Goal: Information Seeking & Learning: Learn about a topic

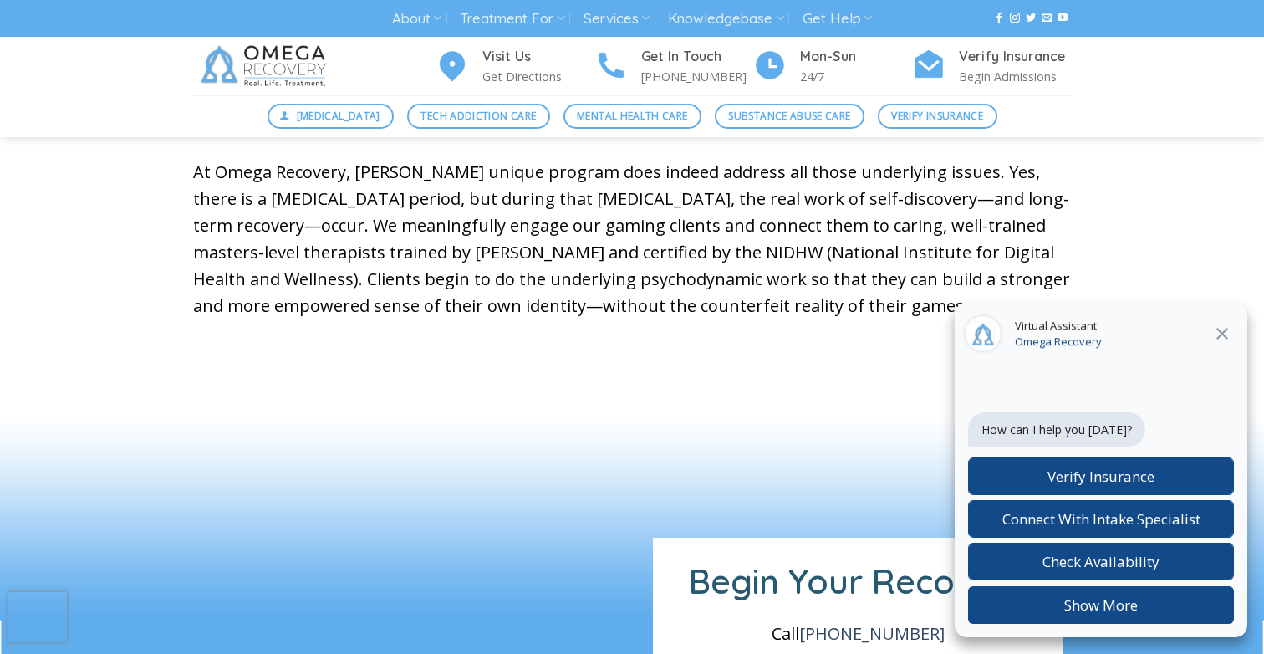
scroll to position [1112, 0]
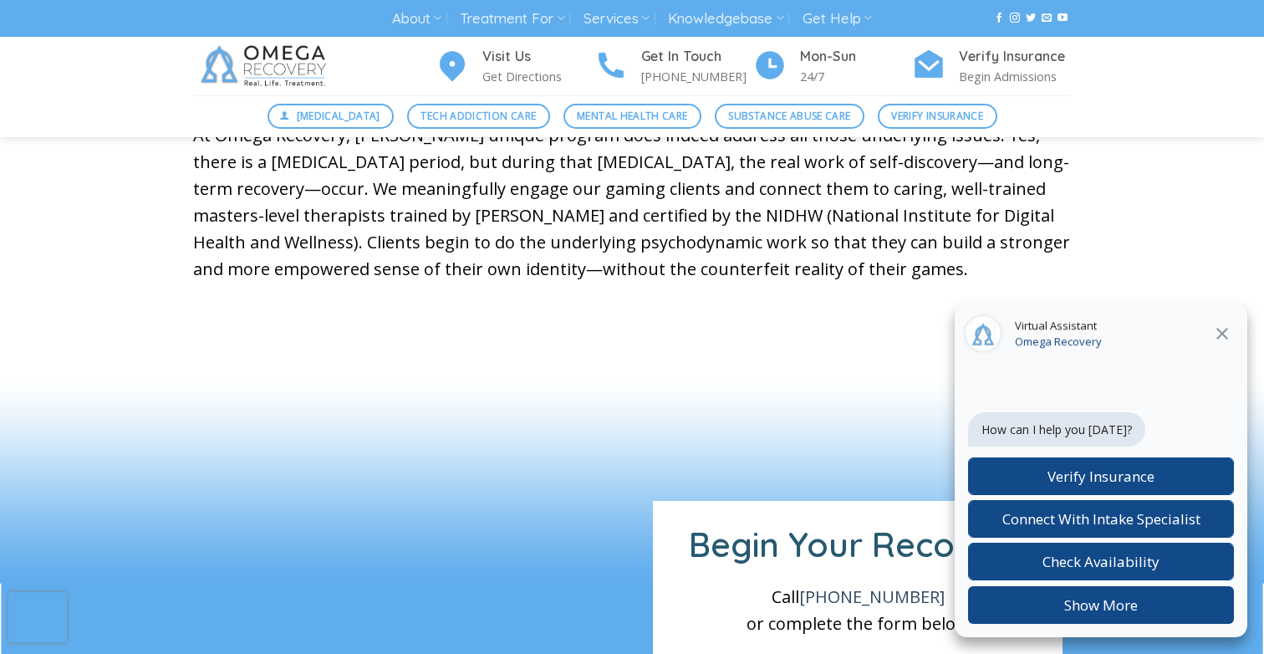
click at [1224, 325] on icon at bounding box center [1222, 333] width 20 height 20
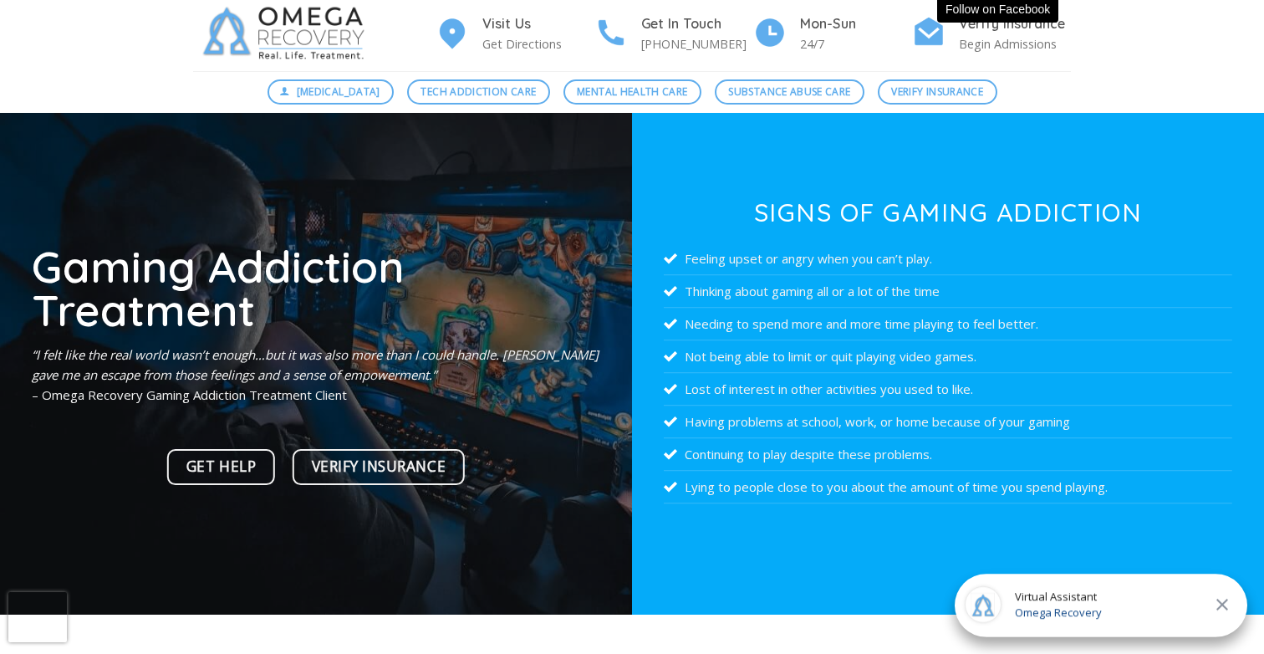
scroll to position [44, 0]
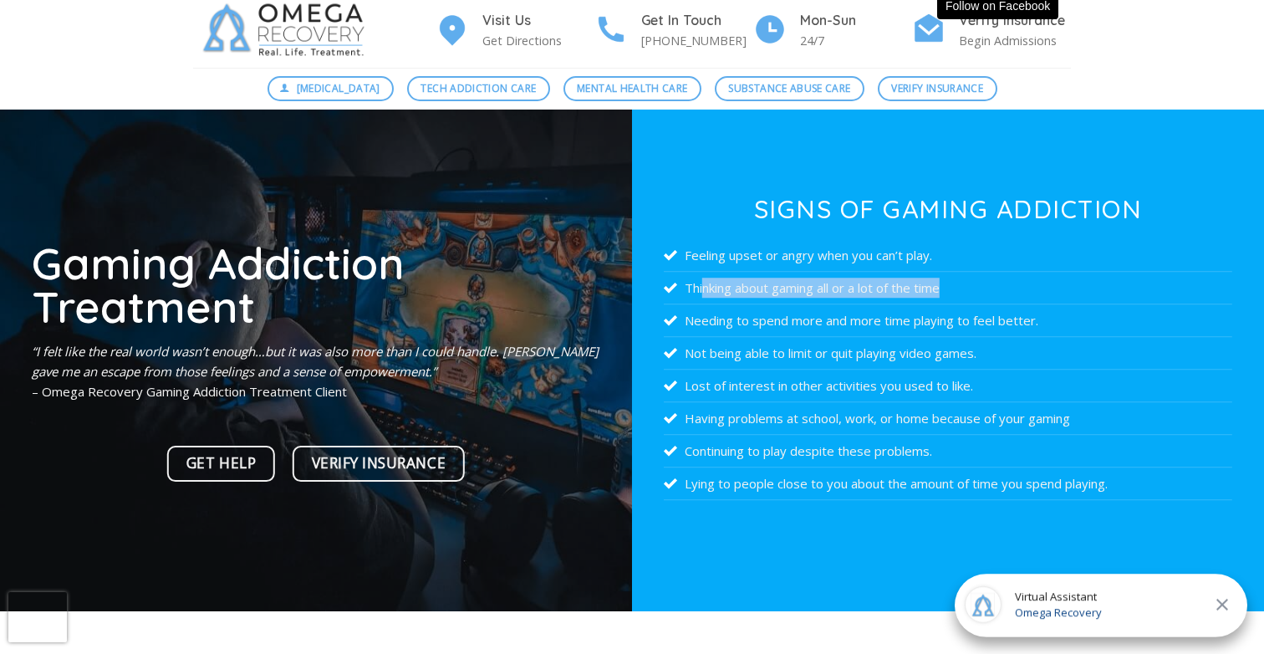
drag, startPoint x: 705, startPoint y: 287, endPoint x: 997, endPoint y: 283, distance: 292.5
click at [999, 283] on li "Thinking about gaming all or a lot of the time" at bounding box center [948, 288] width 568 height 33
click at [997, 283] on li "Thinking about gaming all or a lot of the time" at bounding box center [948, 288] width 568 height 33
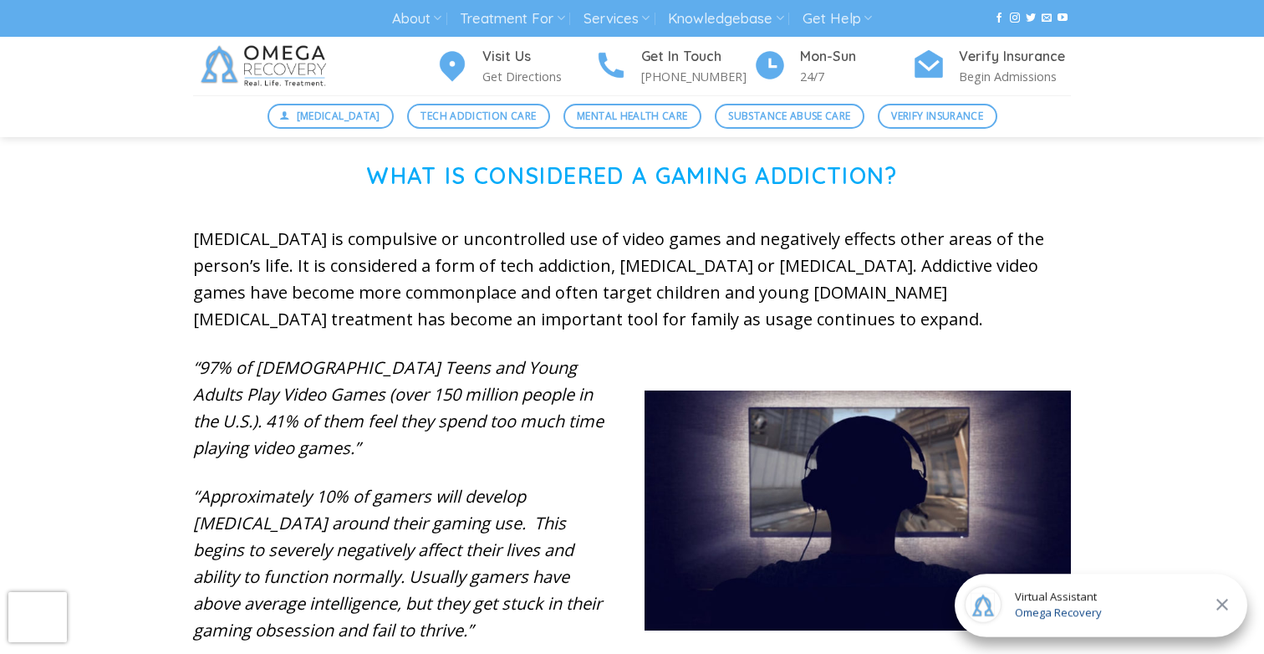
scroll to position [308, 0]
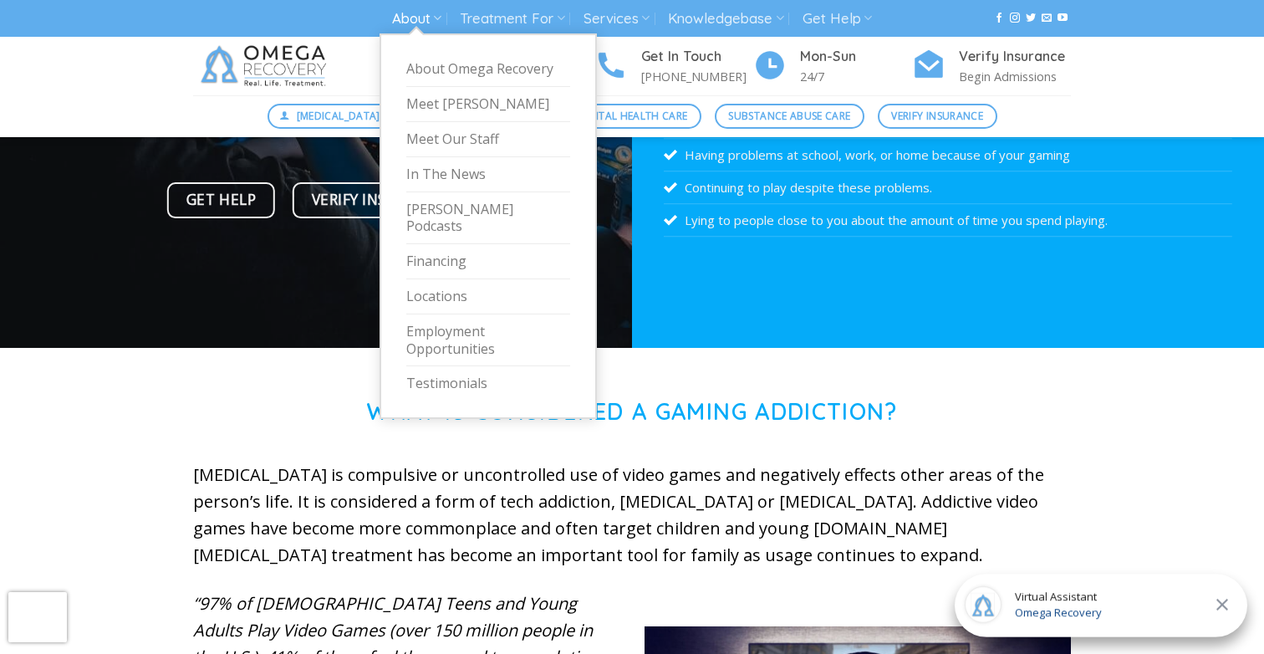
click at [427, 13] on link "About" at bounding box center [416, 18] width 49 height 31
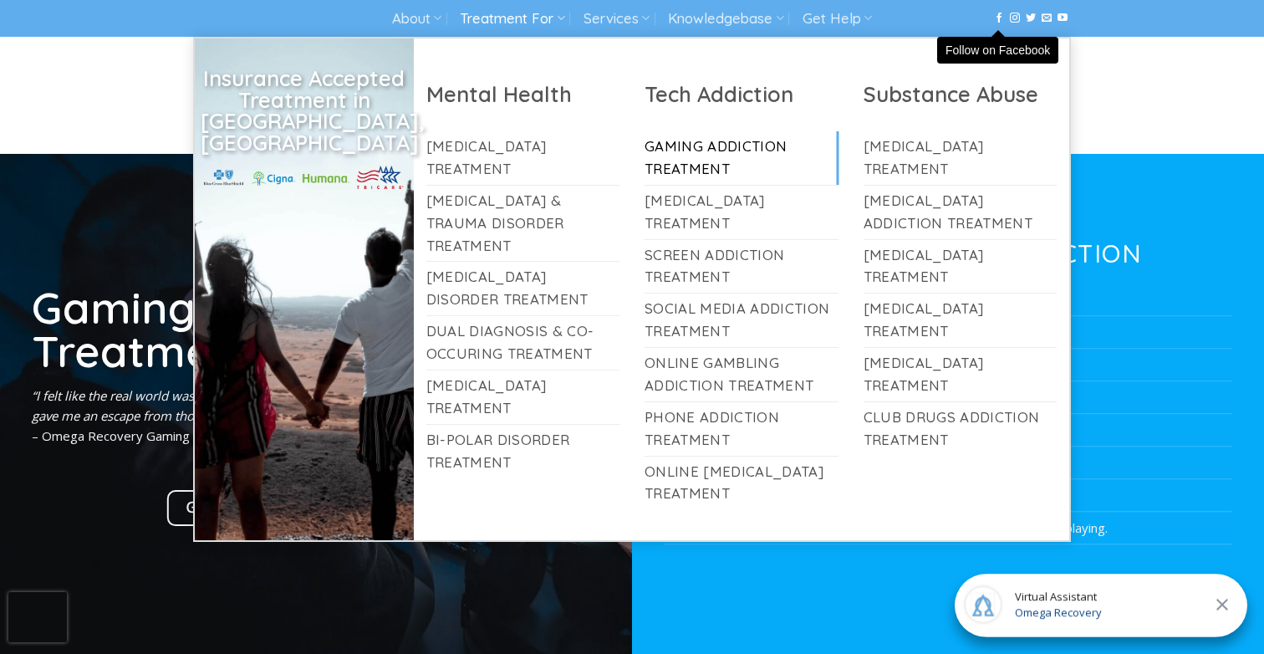
click at [501, 6] on link "Treatment For" at bounding box center [512, 18] width 104 height 31
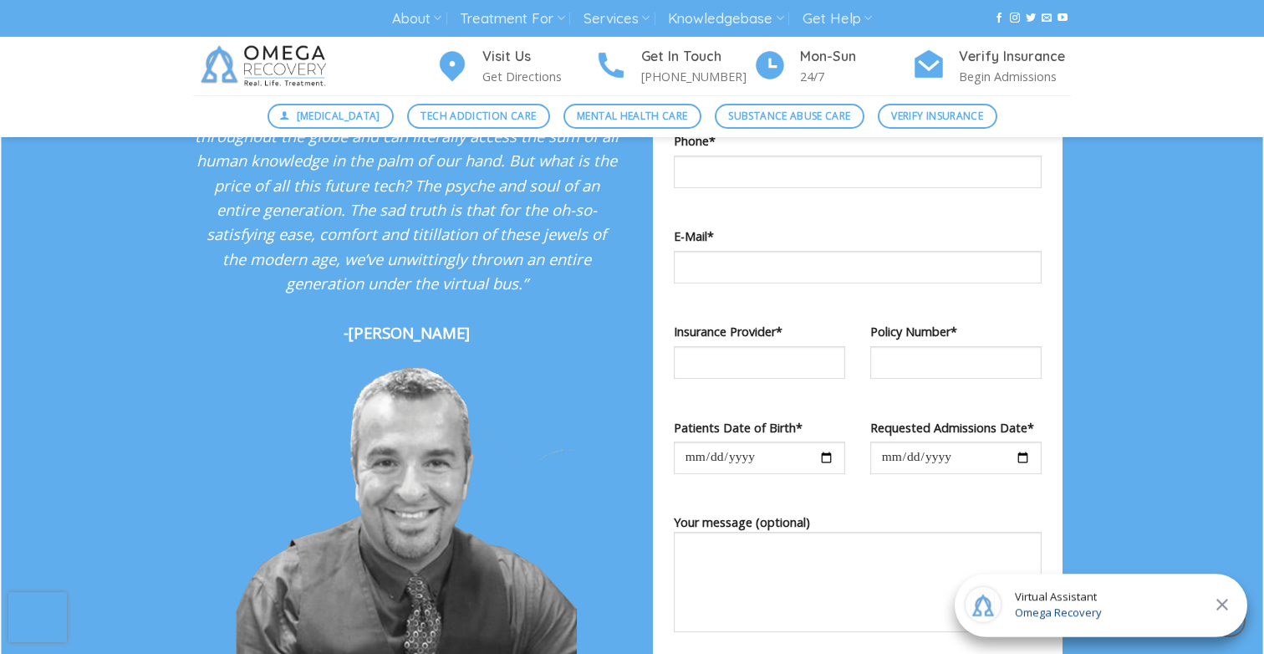
scroll to position [1776, 0]
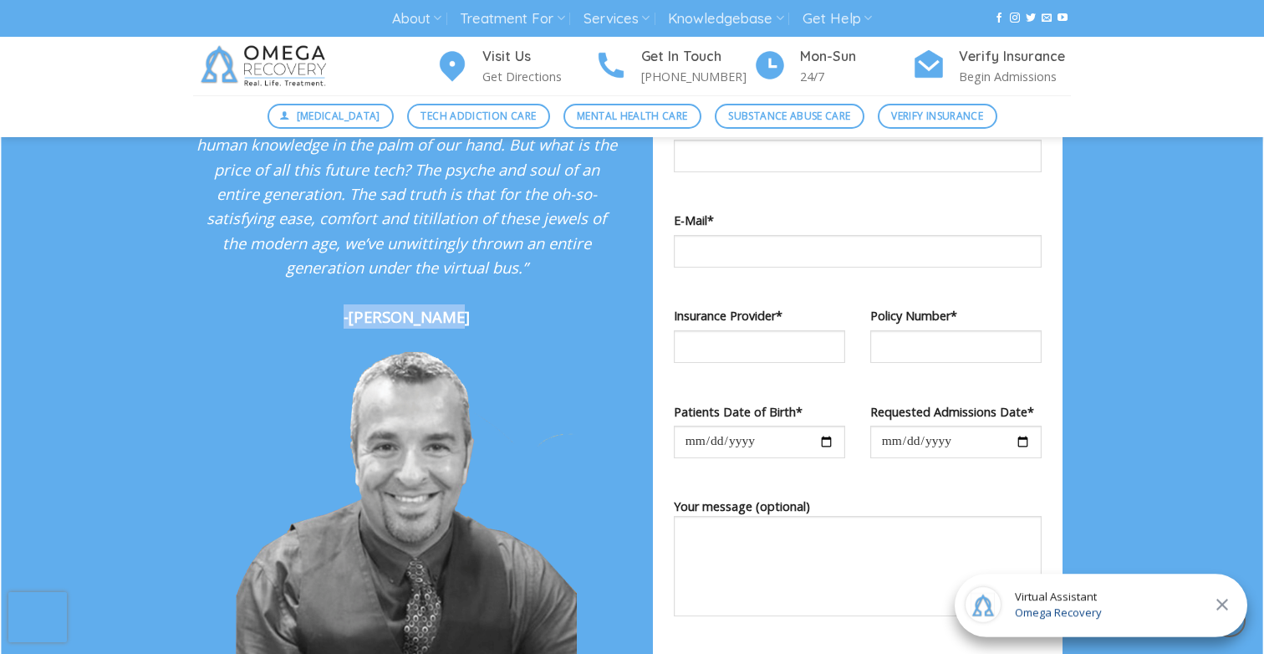
drag, startPoint x: 354, startPoint y: 306, endPoint x: 485, endPoint y: 303, distance: 130.4
click at [485, 303] on p "“Unfortunately, it seems that we, as a society, have entered into a Faustian de…" at bounding box center [406, 169] width 426 height 320
copy strong "-Dr. Kardaras"
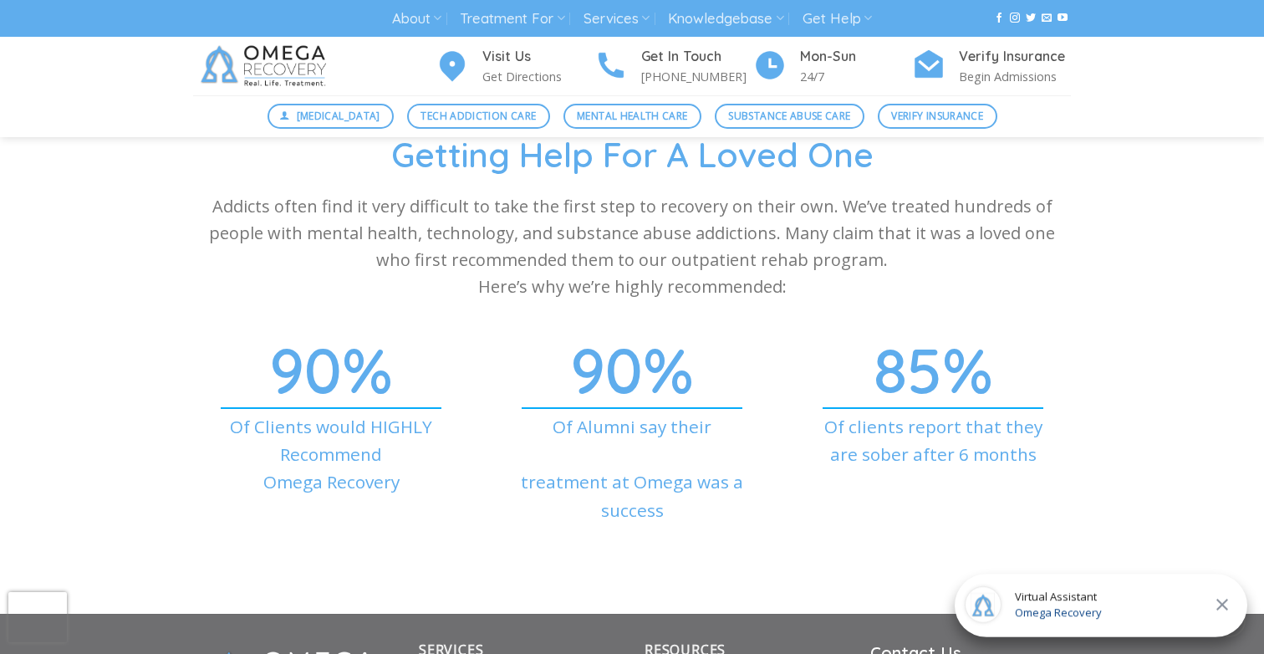
scroll to position [5824, 0]
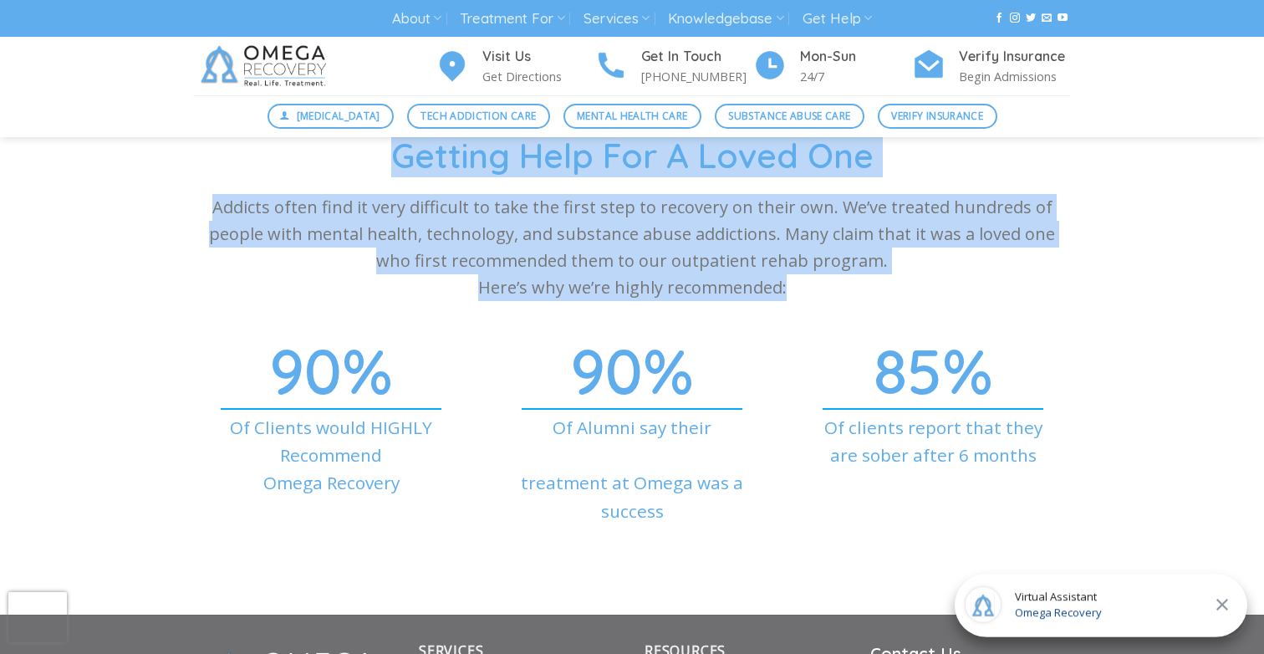
drag, startPoint x: 276, startPoint y: 377, endPoint x: 856, endPoint y: 567, distance: 610.3
click at [860, 566] on section "Getting Help For A Loved One Addicts often find it very difficult to take the f…" at bounding box center [632, 352] width 1264 height 523
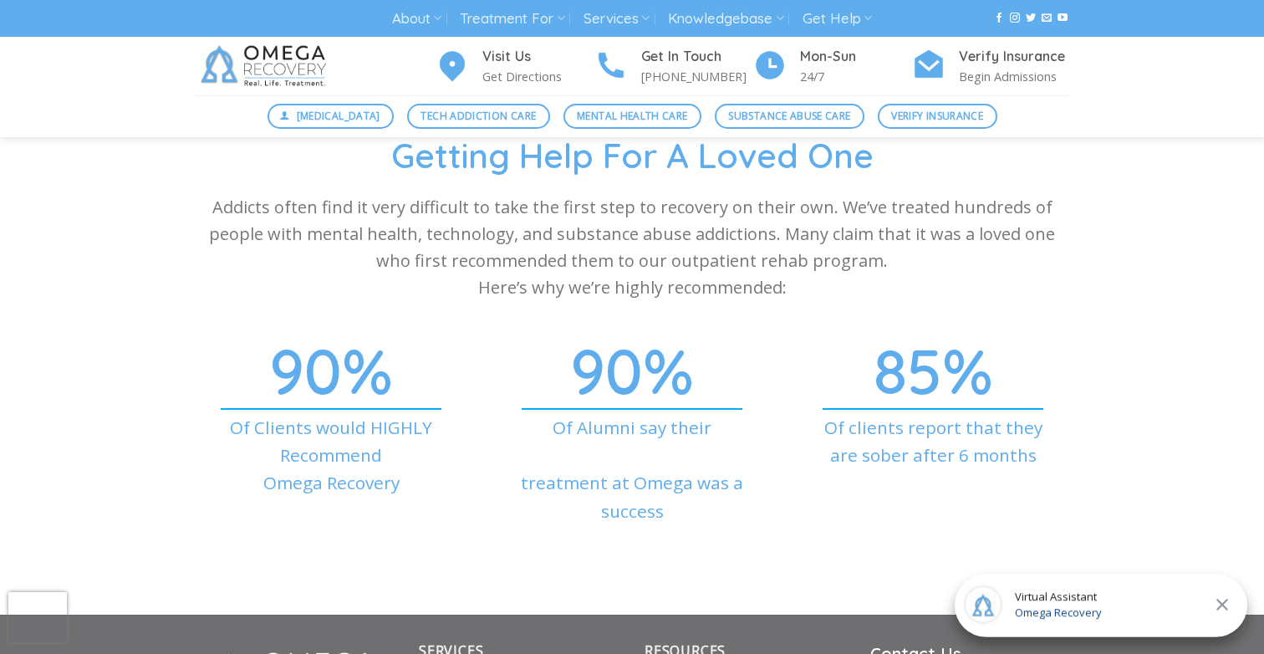
click at [837, 381] on div "85 % Of clients report that they are sober after 6 months" at bounding box center [933, 416] width 276 height 104
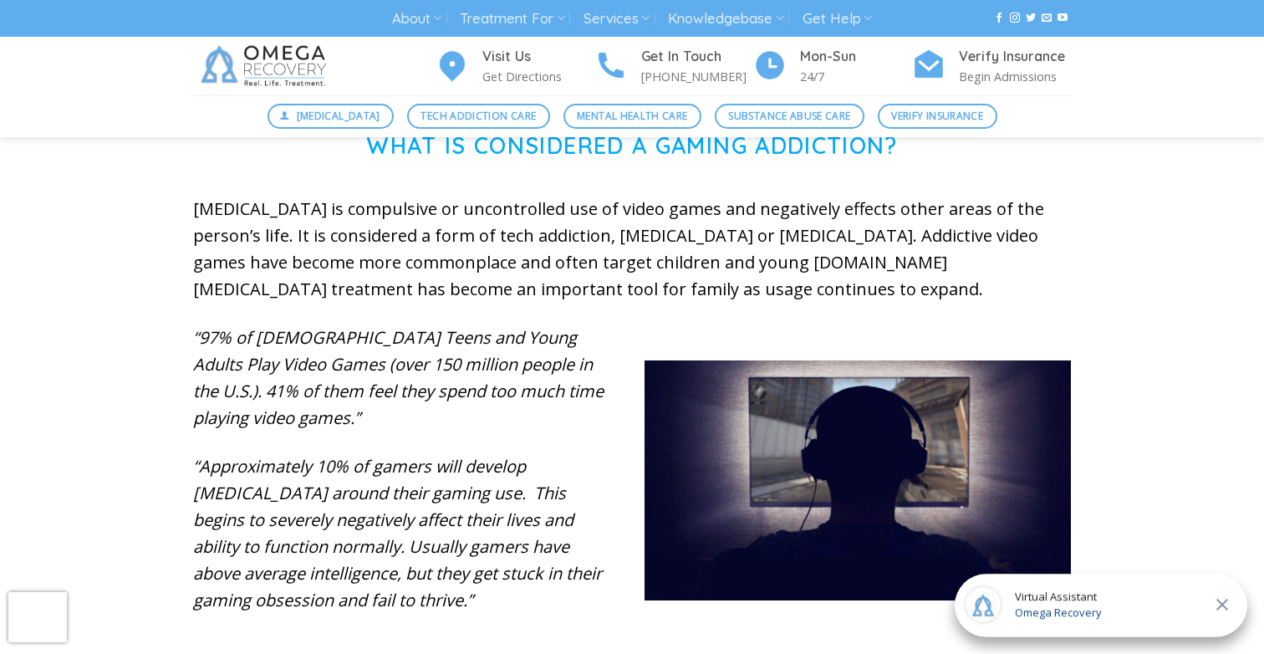
scroll to position [572, 0]
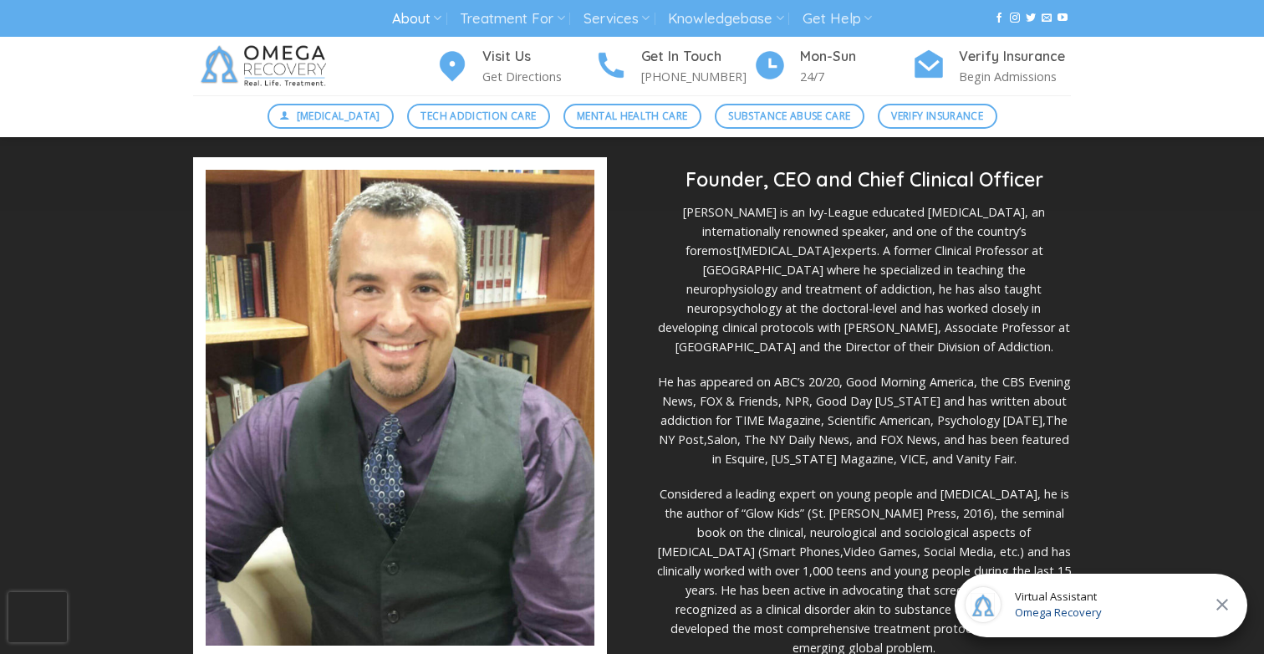
scroll to position [425, 0]
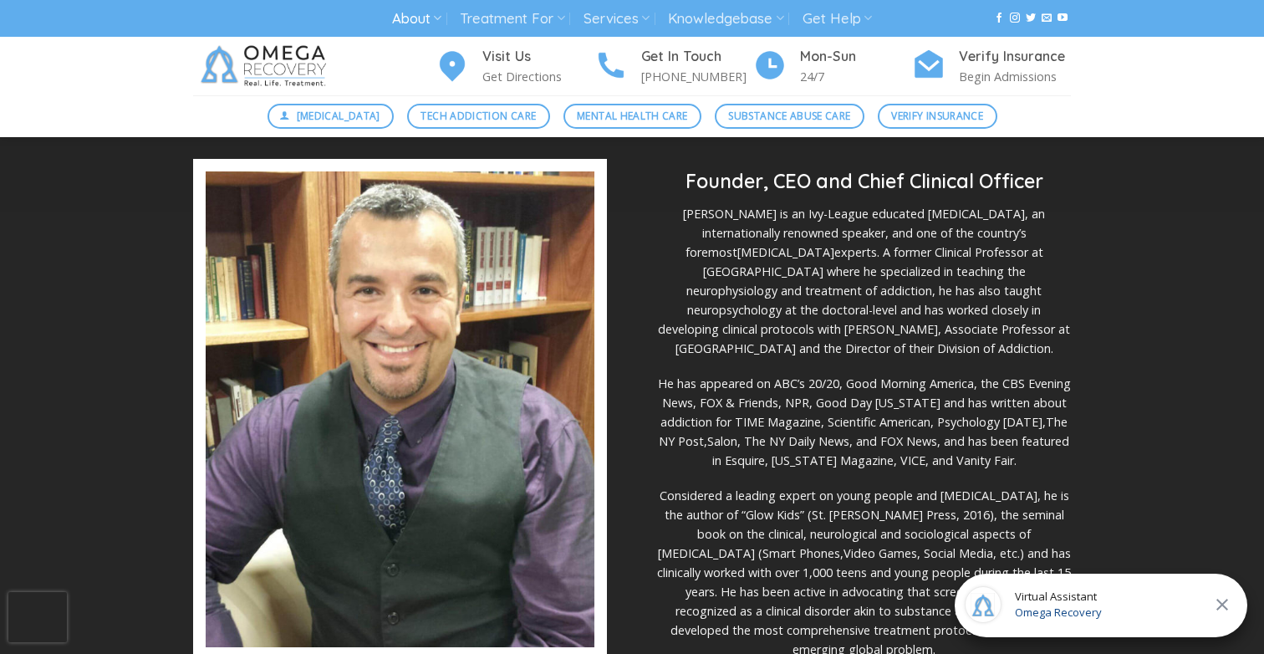
drag, startPoint x: 958, startPoint y: 304, endPoint x: 721, endPoint y: 236, distance: 246.3
click at [721, 236] on p "[PERSON_NAME] is an Ivy-League educated [MEDICAL_DATA], an internationally reno…" at bounding box center [864, 281] width 414 height 154
click at [949, 293] on p "[PERSON_NAME] is an Ivy-League educated [MEDICAL_DATA], an internationally reno…" at bounding box center [864, 281] width 414 height 154
